Goal: Task Accomplishment & Management: Manage account settings

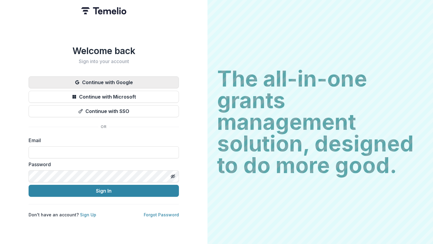
click at [107, 77] on button "Continue with Google" at bounding box center [104, 82] width 150 height 12
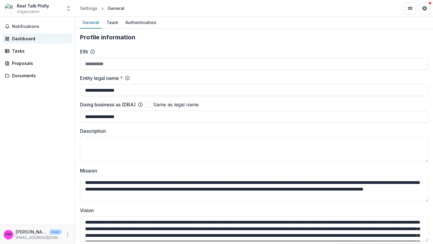
click at [23, 37] on div "Dashboard" at bounding box center [40, 38] width 56 height 6
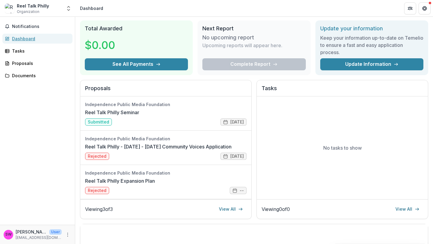
scroll to position [17, 0]
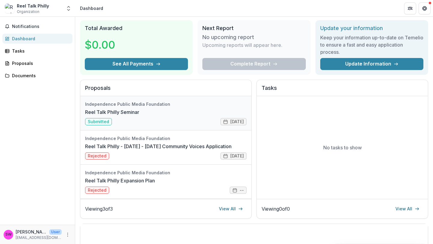
click at [139, 113] on link "Reel Talk Philly Seminar" at bounding box center [112, 112] width 54 height 7
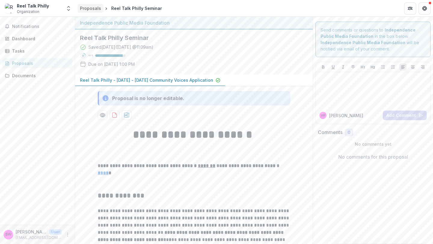
click at [92, 8] on div "Proposals" at bounding box center [90, 8] width 21 height 6
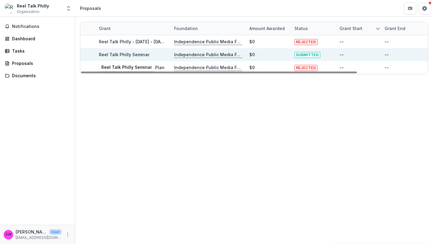
click at [123, 52] on link "Reel Talk Philly Seminar" at bounding box center [124, 54] width 51 height 5
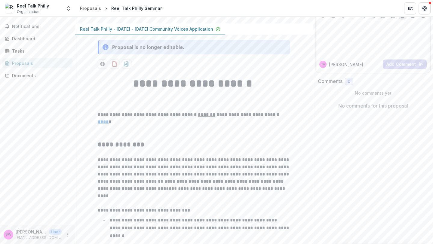
scroll to position [52, 0]
